Goal: Information Seeking & Learning: Learn about a topic

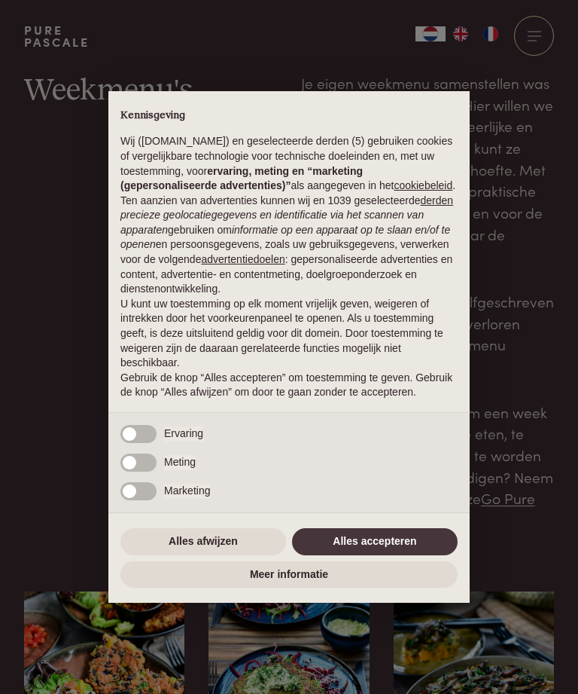
click at [341, 551] on button "Alles accepteren" at bounding box center [375, 541] width 166 height 27
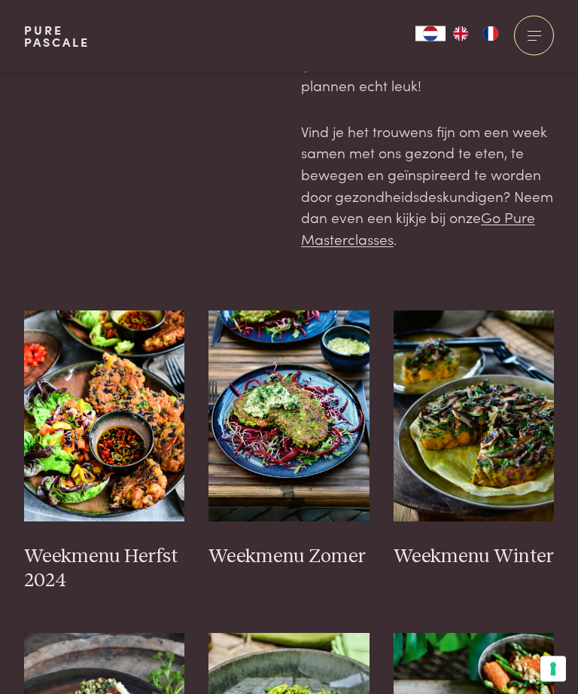
scroll to position [281, 0]
click at [93, 545] on h3 "Weekmenu Herfst 2024" at bounding box center [104, 569] width 161 height 48
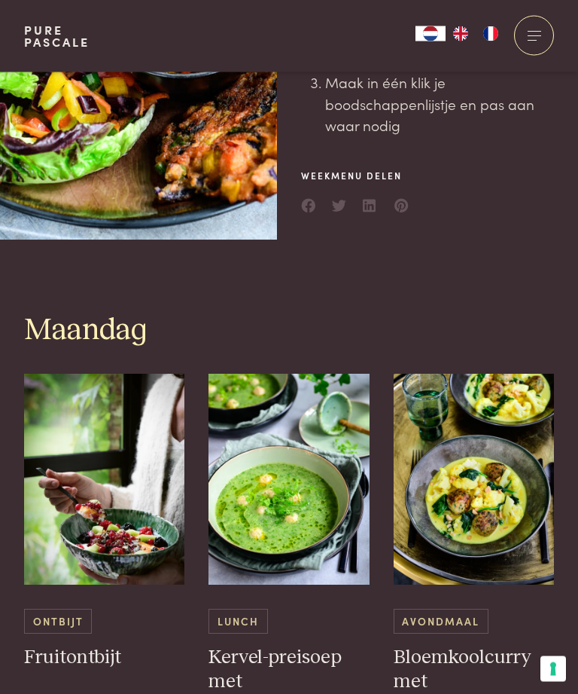
scroll to position [462, 0]
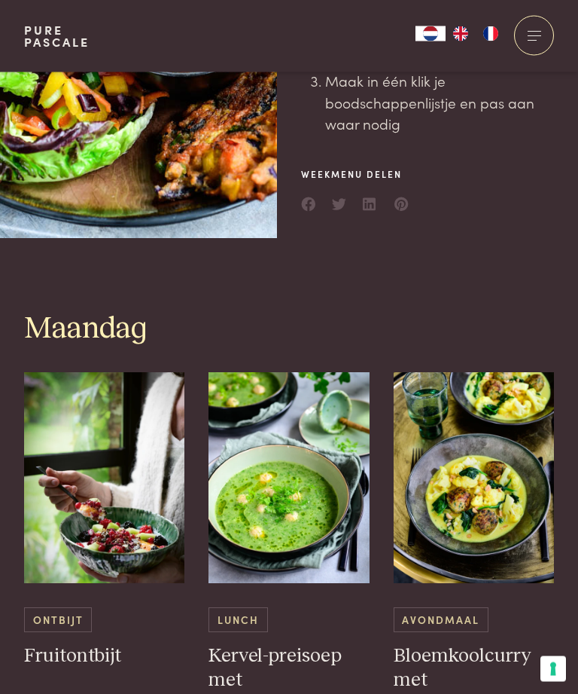
click at [484, 485] on img at bounding box center [474, 478] width 161 height 211
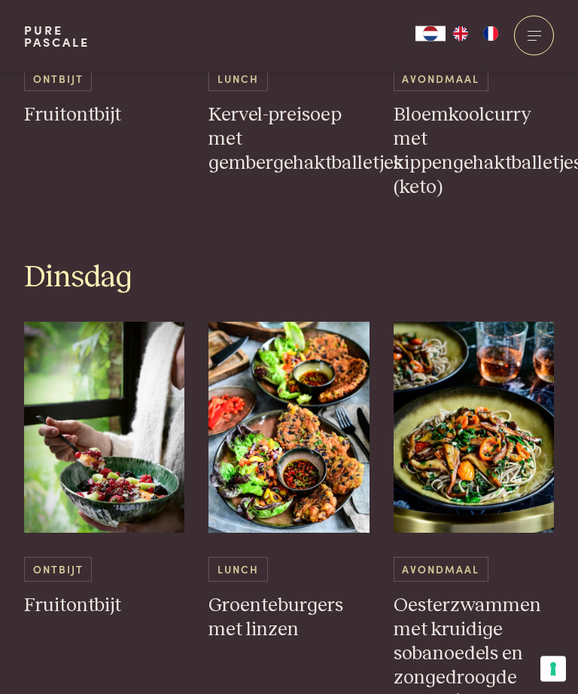
scroll to position [1004, 0]
click at [273, 594] on h3 "Groenteburgers met linzen" at bounding box center [289, 617] width 161 height 48
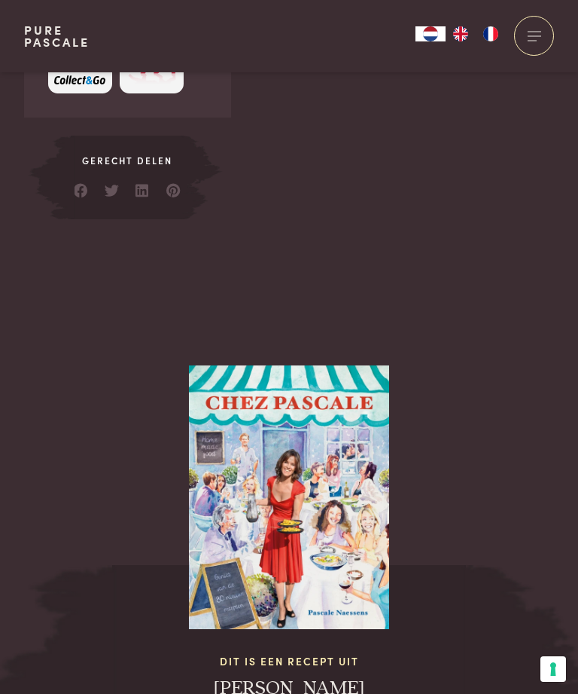
scroll to position [1169, 0]
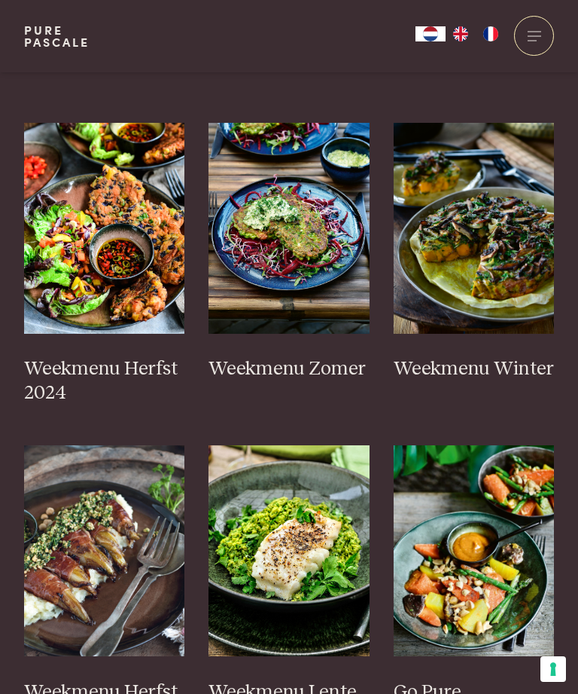
scroll to position [468, 0]
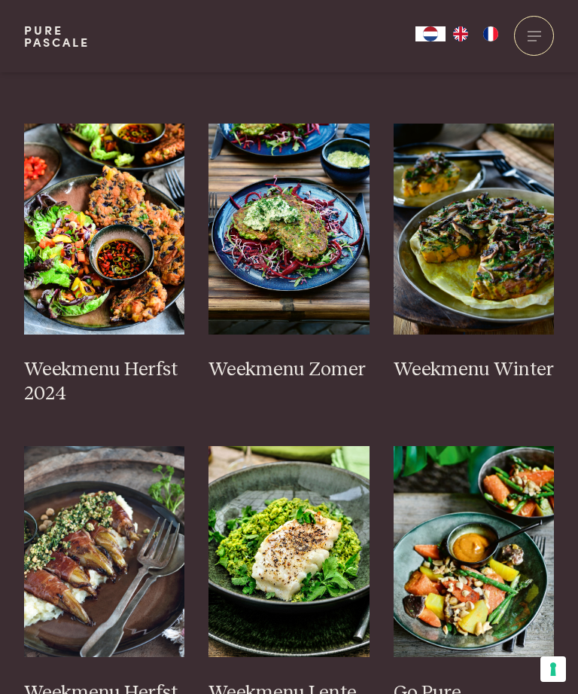
click at [112, 246] on img at bounding box center [104, 229] width 161 height 211
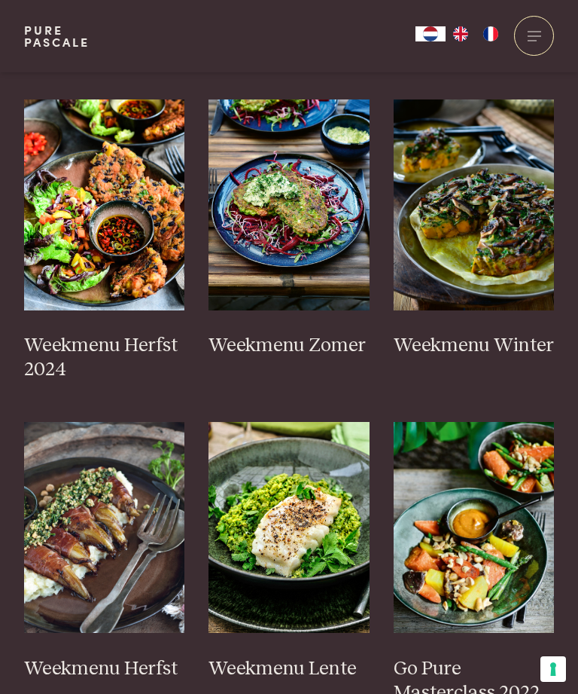
scroll to position [491, 0]
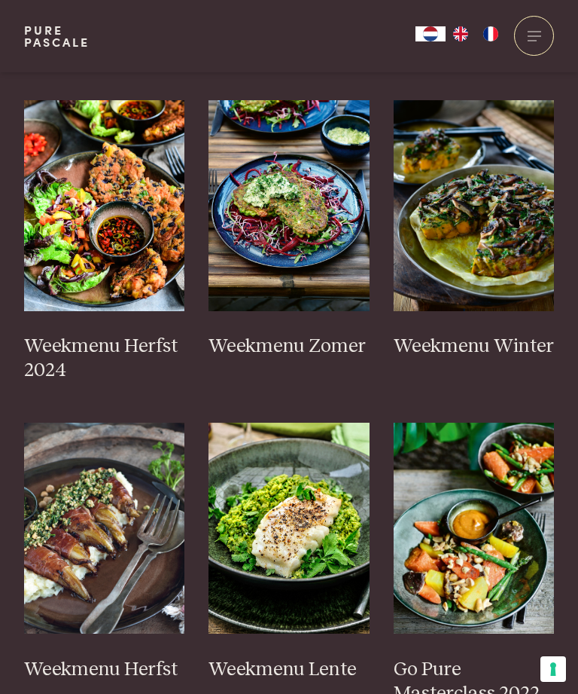
click at [96, 565] on img at bounding box center [104, 528] width 161 height 211
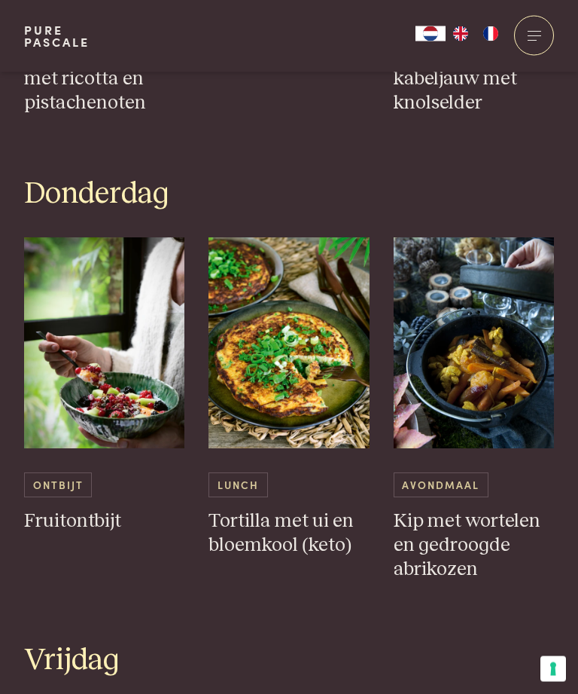
scroll to position [2070, 0]
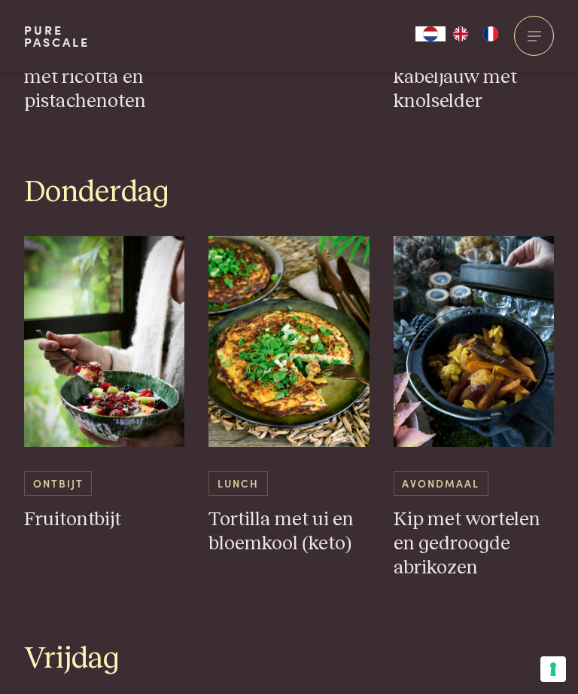
click at [499, 383] on img at bounding box center [474, 341] width 161 height 211
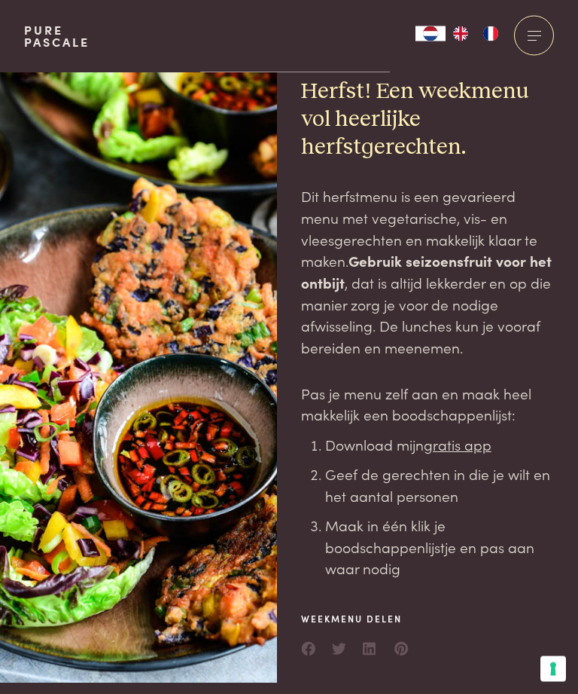
scroll to position [0, 0]
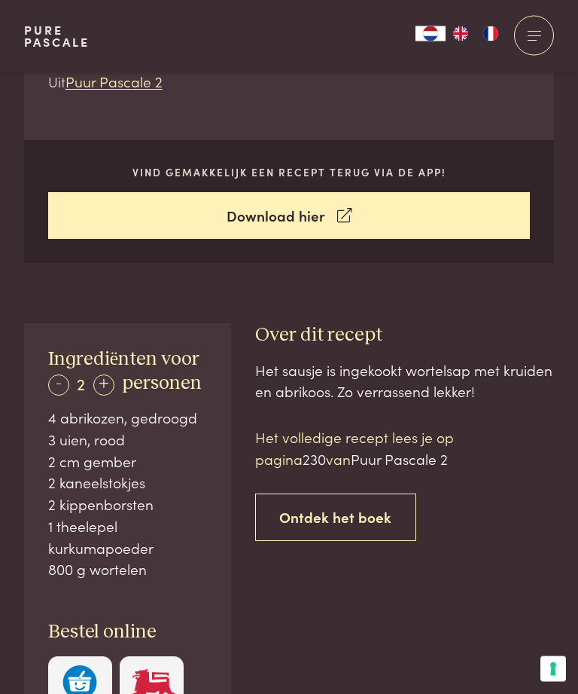
scroll to position [518, 0]
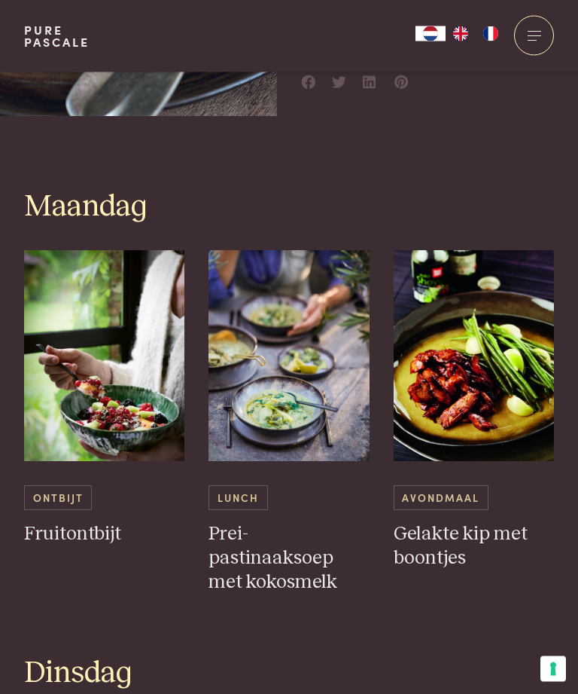
scroll to position [585, 0]
click at [456, 529] on h3 "Gelakte kip met boontjes" at bounding box center [474, 546] width 161 height 48
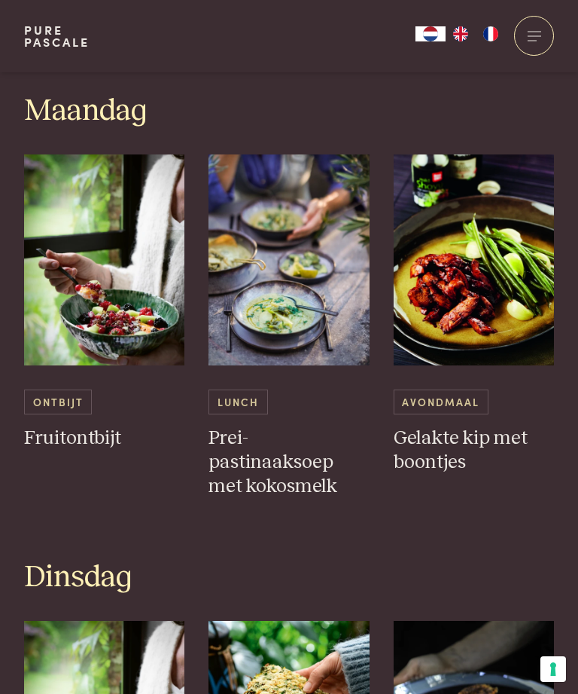
scroll to position [692, 0]
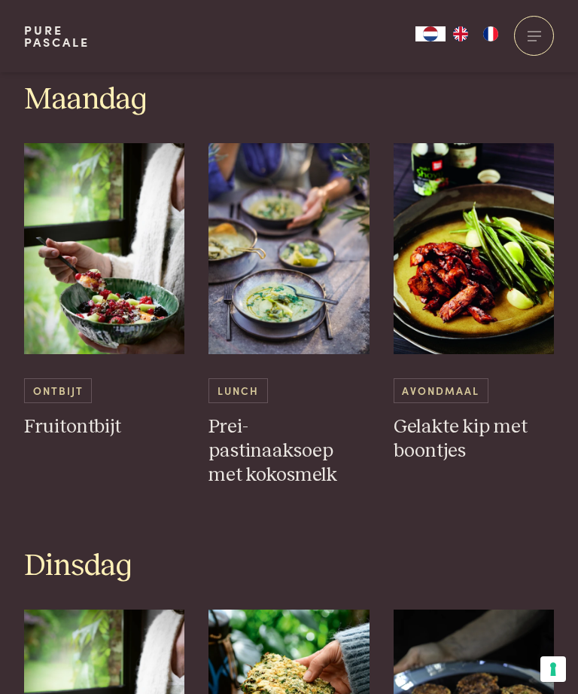
click at [444, 435] on h3 "Gelakte kip met boontjes" at bounding box center [474, 439] width 161 height 48
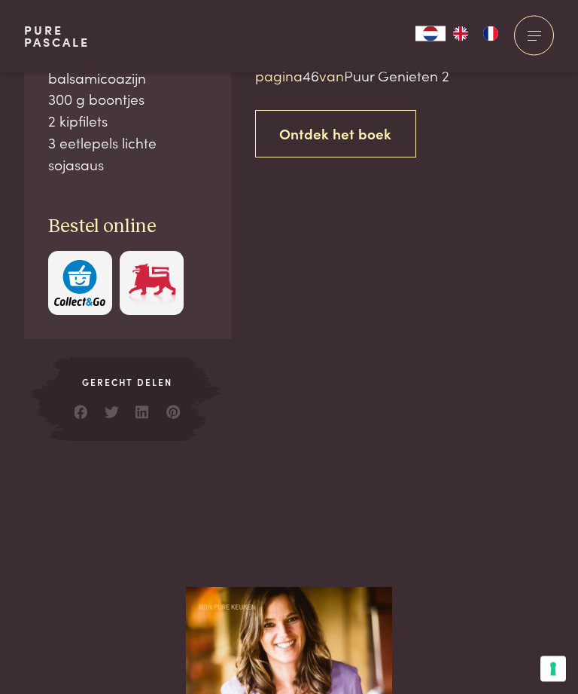
scroll to position [610, 0]
